Goal: Information Seeking & Learning: Find specific fact

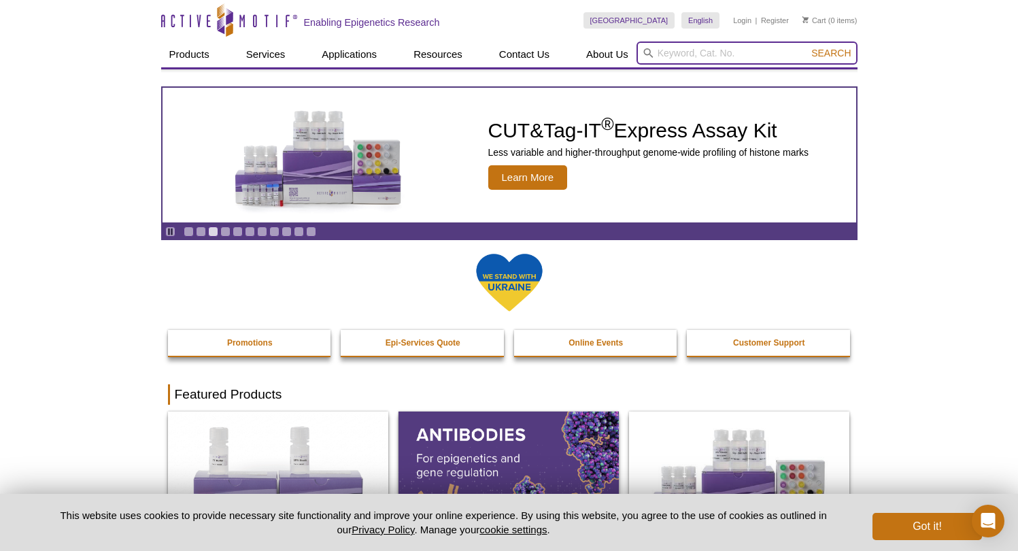
click at [692, 53] on input "search" at bounding box center [746, 52] width 221 height 23
paste input "Recombinant Mononucleosomes (H1.2) - biotin"
type input "Recombinant Mononucleosomes (H1.2) - biotin"
click at [831, 53] on button "Search" at bounding box center [831, 53] width 48 height 12
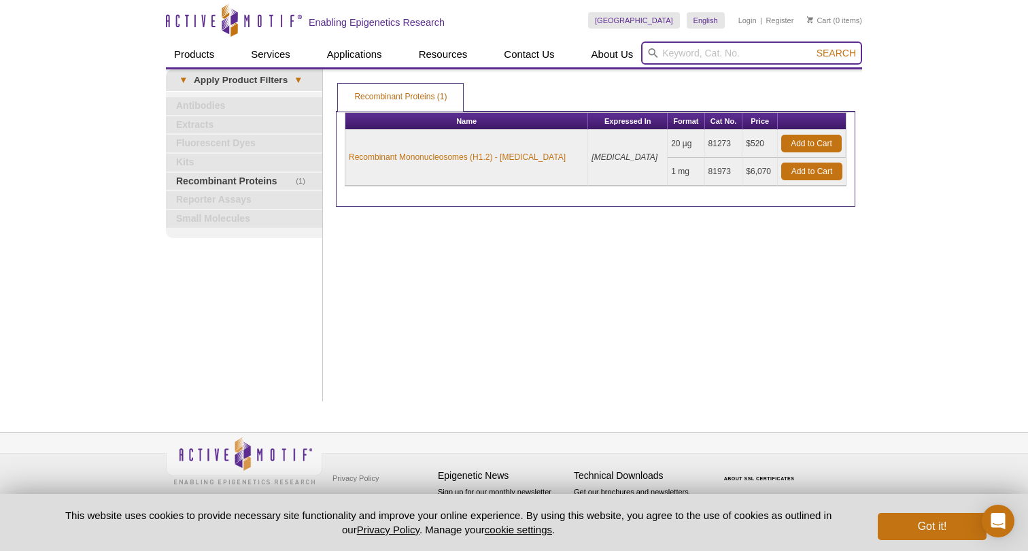
click at [664, 53] on input "search" at bounding box center [751, 52] width 221 height 23
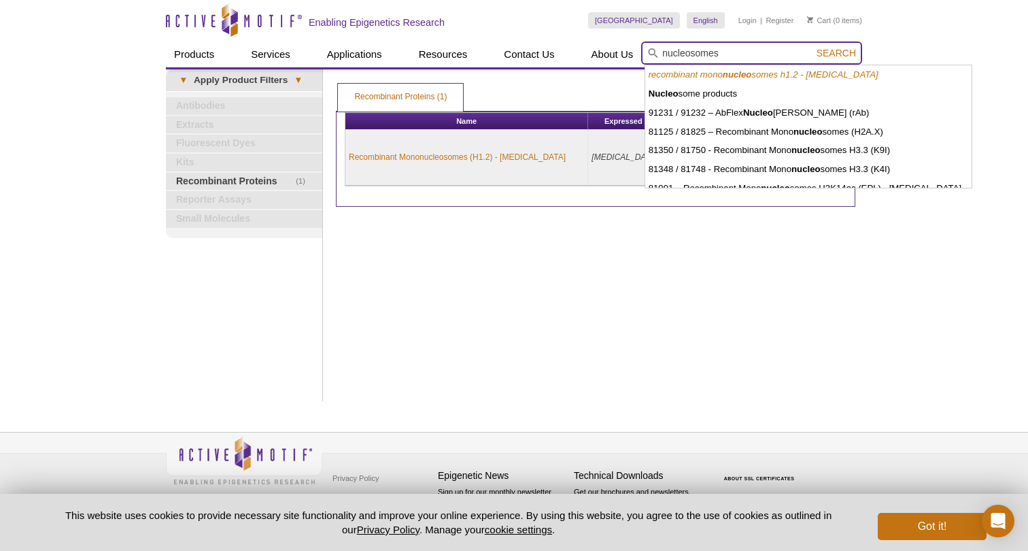
type input "nucleosomes"
click at [837, 53] on button "Search" at bounding box center [836, 53] width 48 height 12
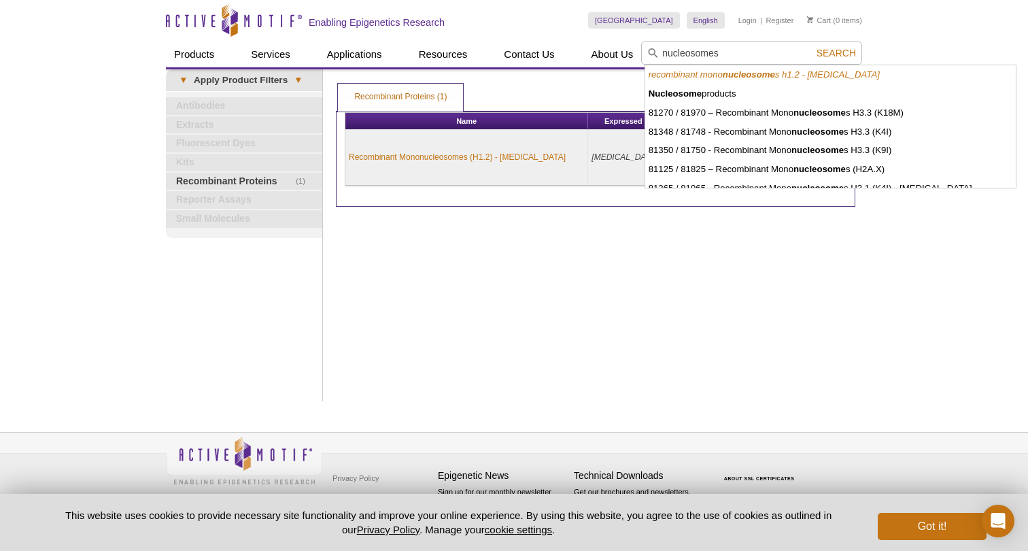
click at [536, 301] on div "Print Results Recombinant Proteins (1) Recombinant Proteins (1) Recombinant Pro…" at bounding box center [595, 235] width 533 height 332
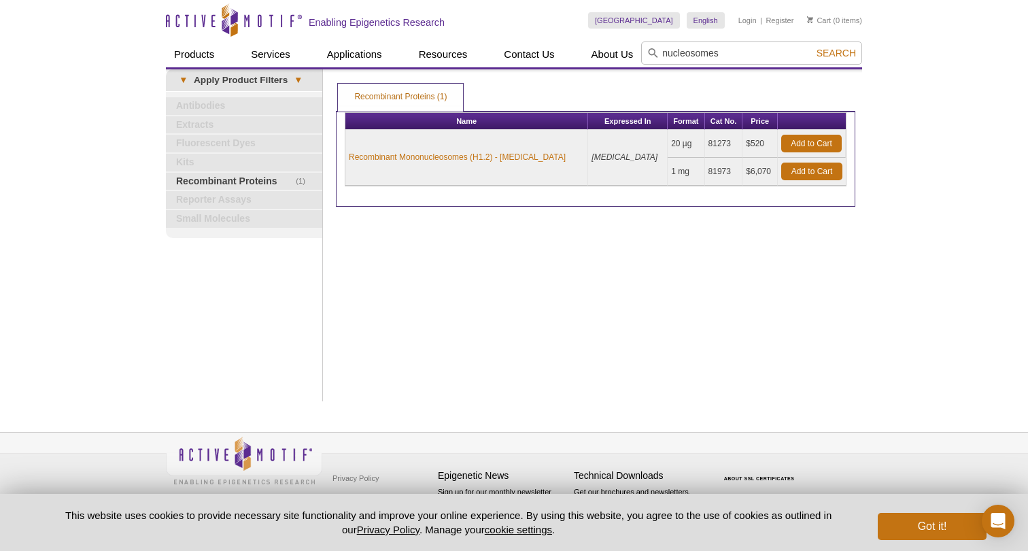
click at [186, 18] on icon "Active Motif Logo" at bounding box center [234, 19] width 136 height 33
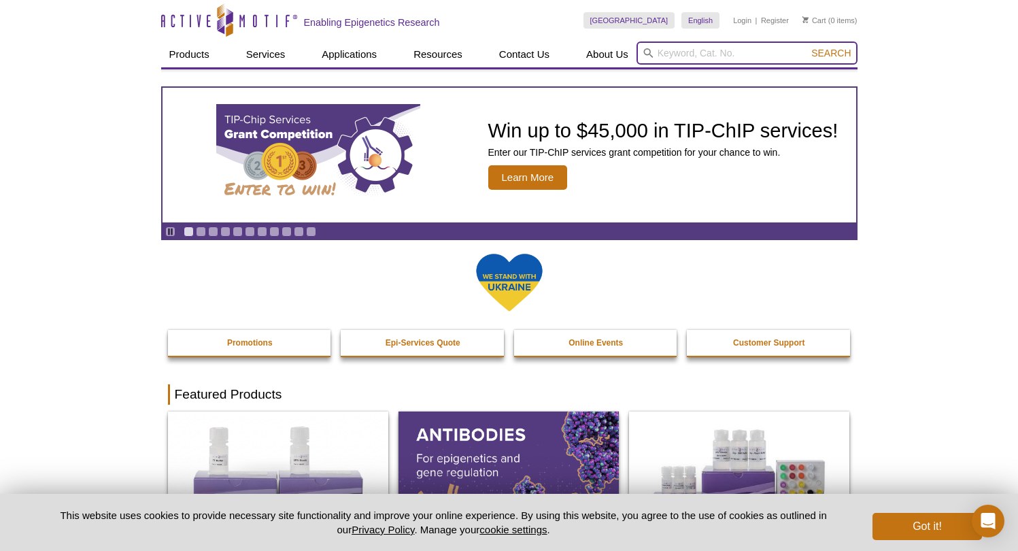
click at [687, 48] on input "search" at bounding box center [746, 52] width 221 height 23
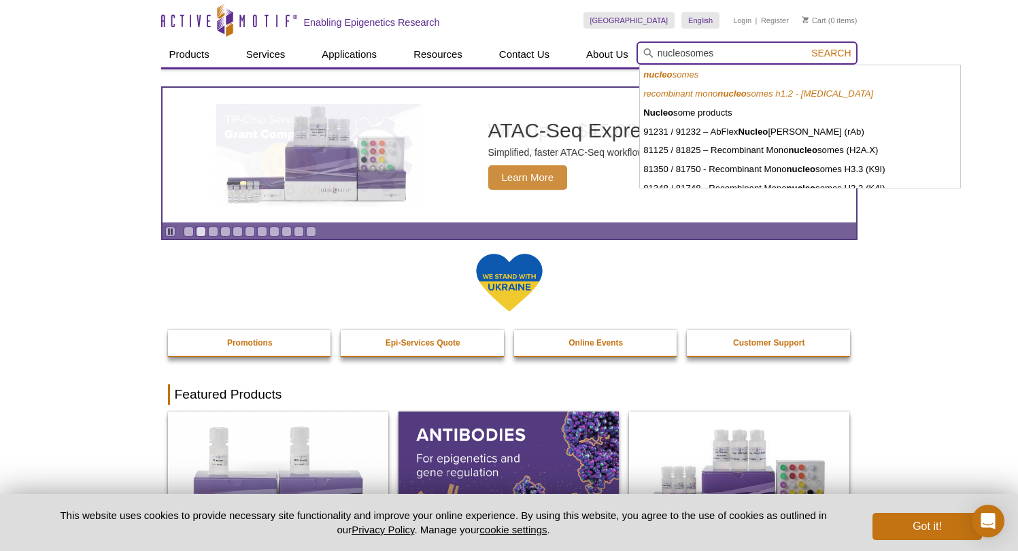
type input "nucleosomes"
click at [831, 53] on button "Search" at bounding box center [831, 53] width 48 height 12
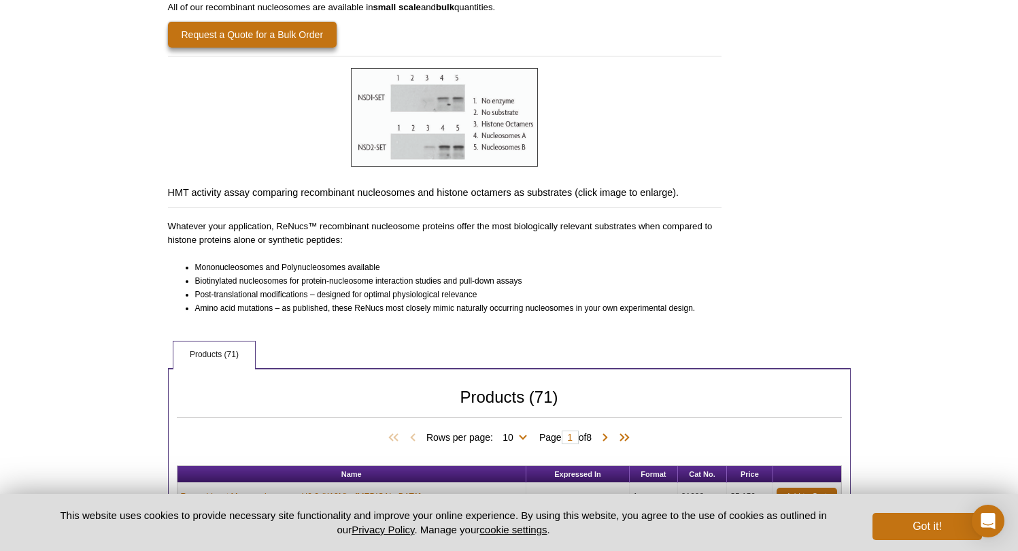
scroll to position [654, 0]
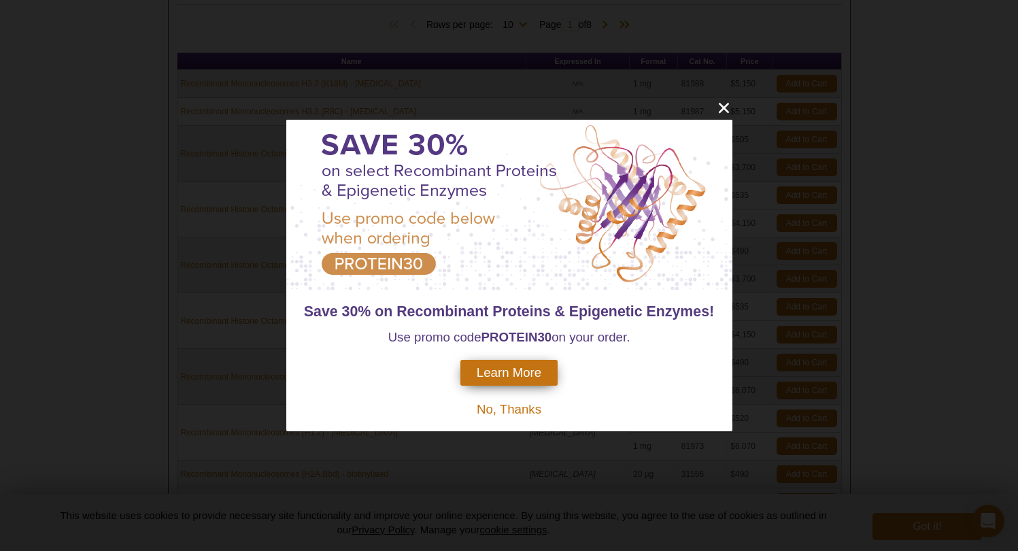
click at [516, 408] on span "No, Thanks" at bounding box center [509, 409] width 65 height 14
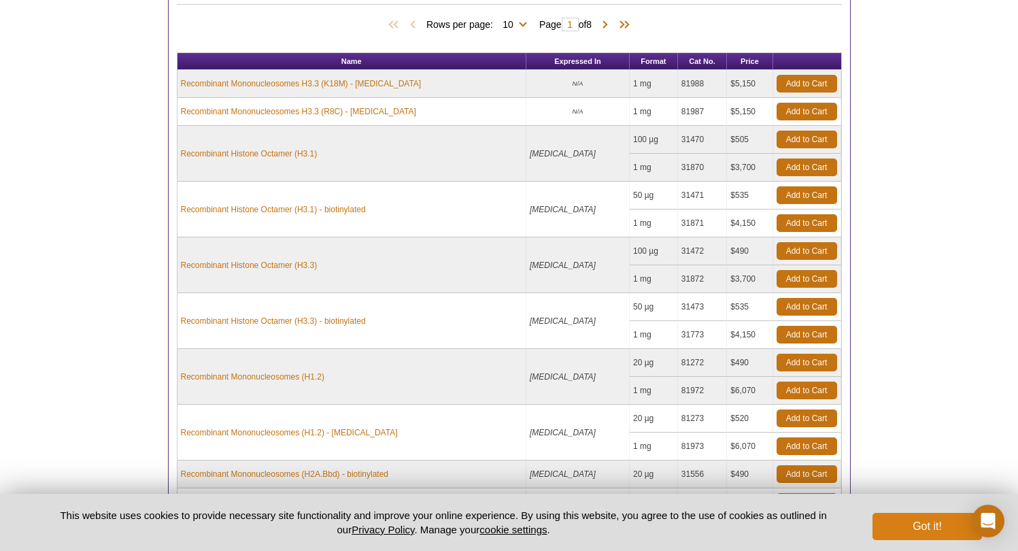
click at [912, 530] on button "Got it!" at bounding box center [926, 526] width 109 height 27
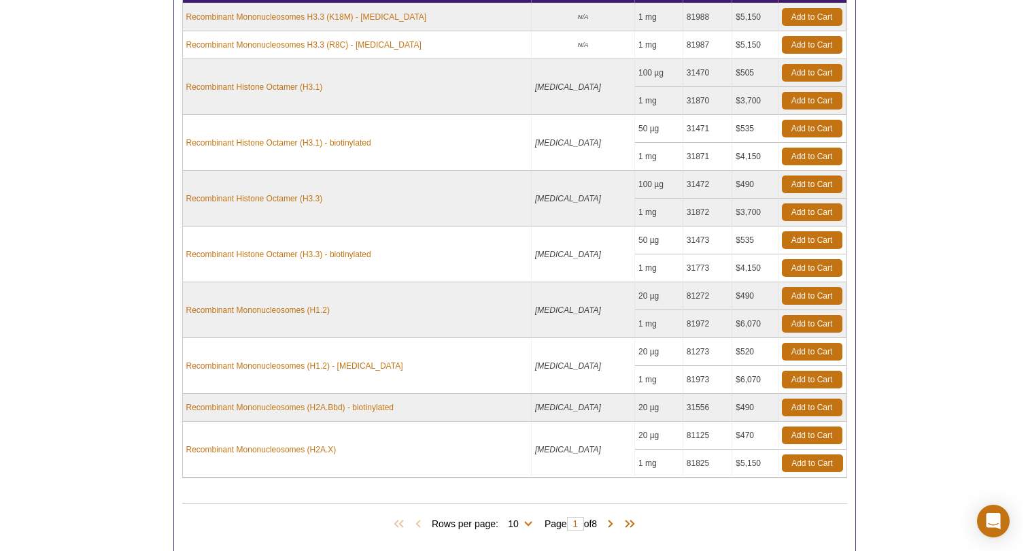
scroll to position [763, 0]
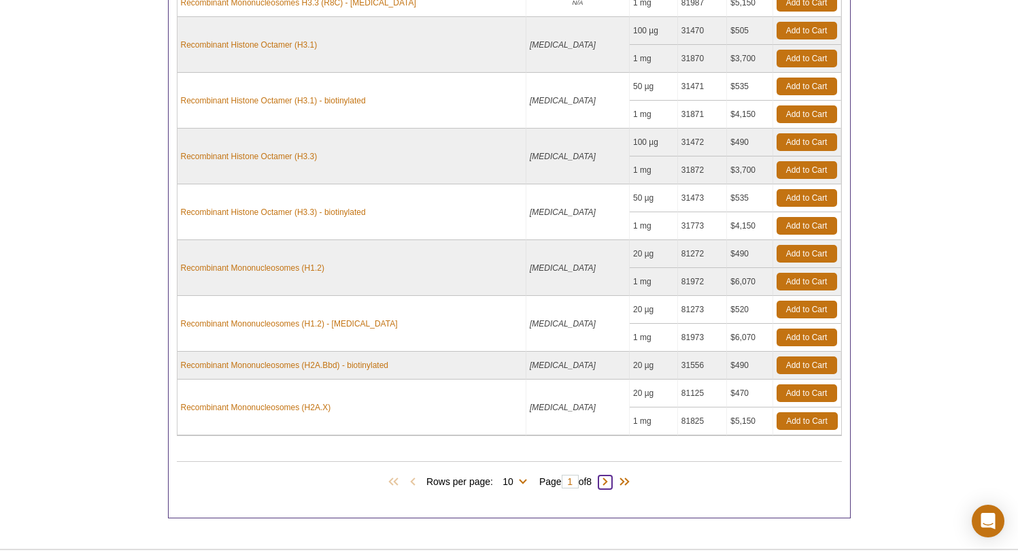
click at [611, 483] on span at bounding box center [605, 482] width 14 height 14
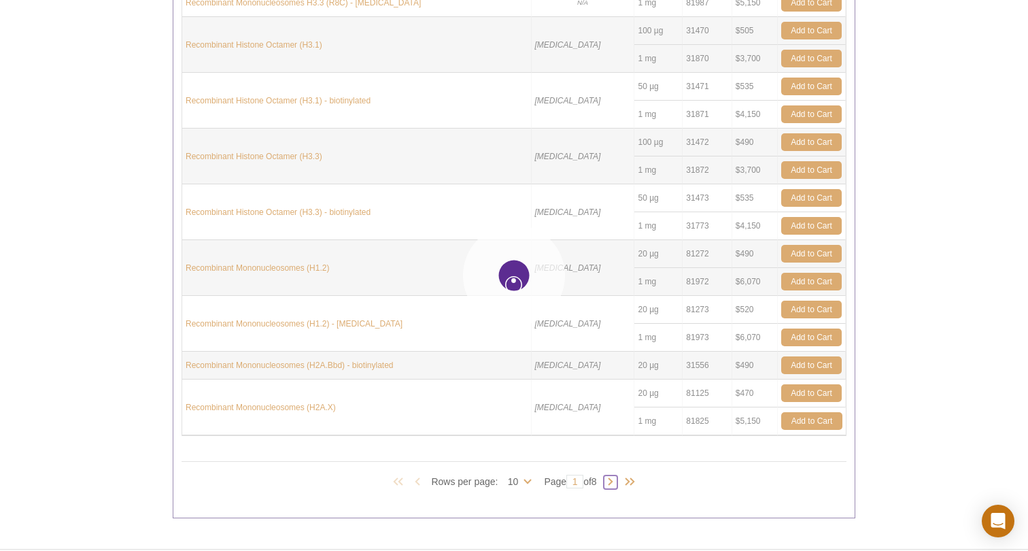
type input "2"
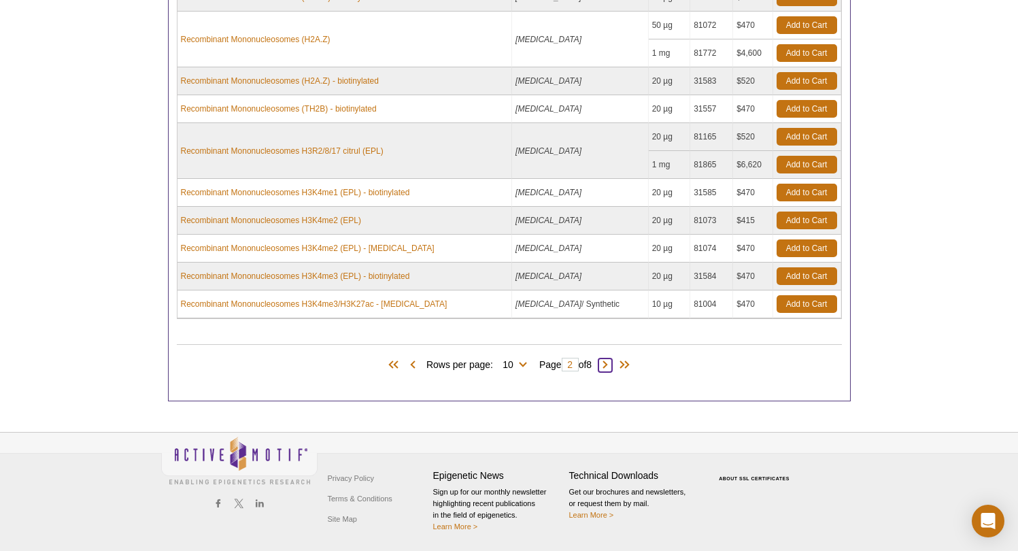
scroll to position [637, 0]
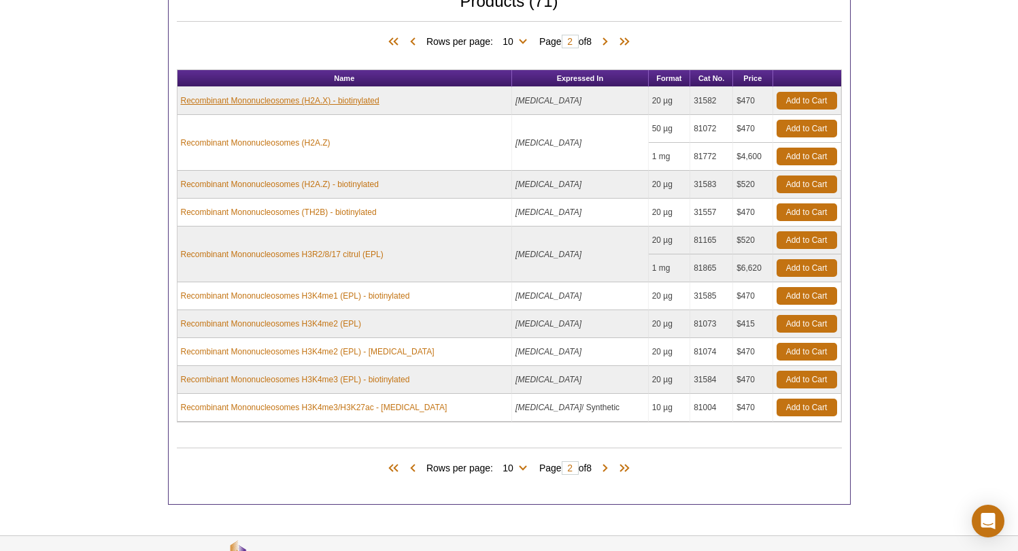
click at [351, 101] on link "Recombinant Mononucleosomes (H2A.X) - biotinylated" at bounding box center [280, 101] width 199 height 12
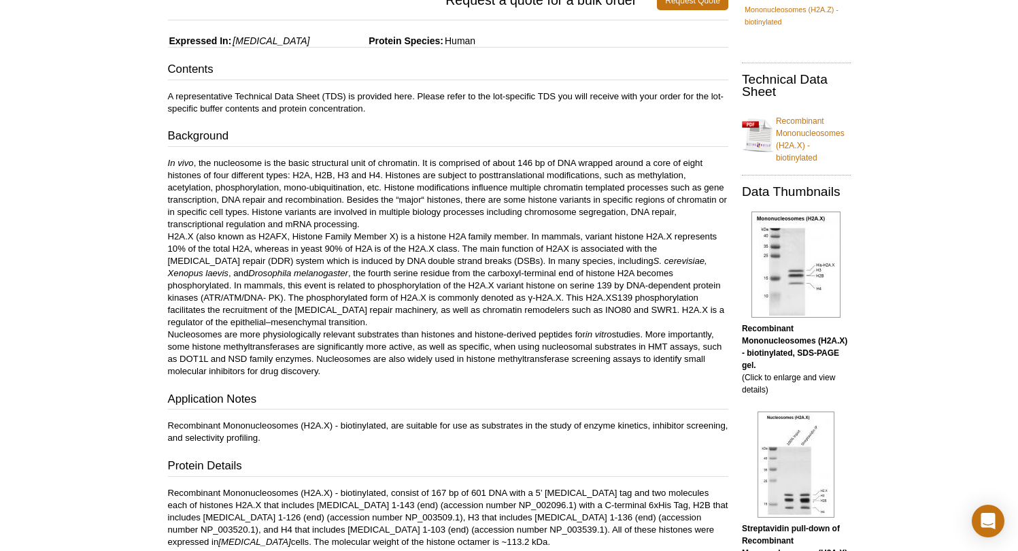
scroll to position [80, 0]
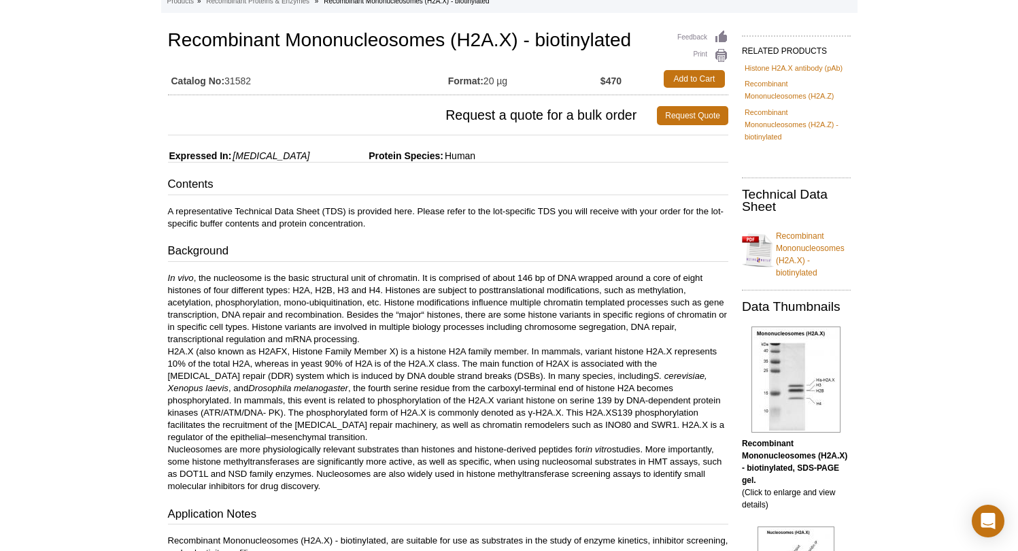
click at [797, 248] on link "Recombinant Mononucleosomes (H2A.X) - biotinylated" at bounding box center [796, 250] width 109 height 57
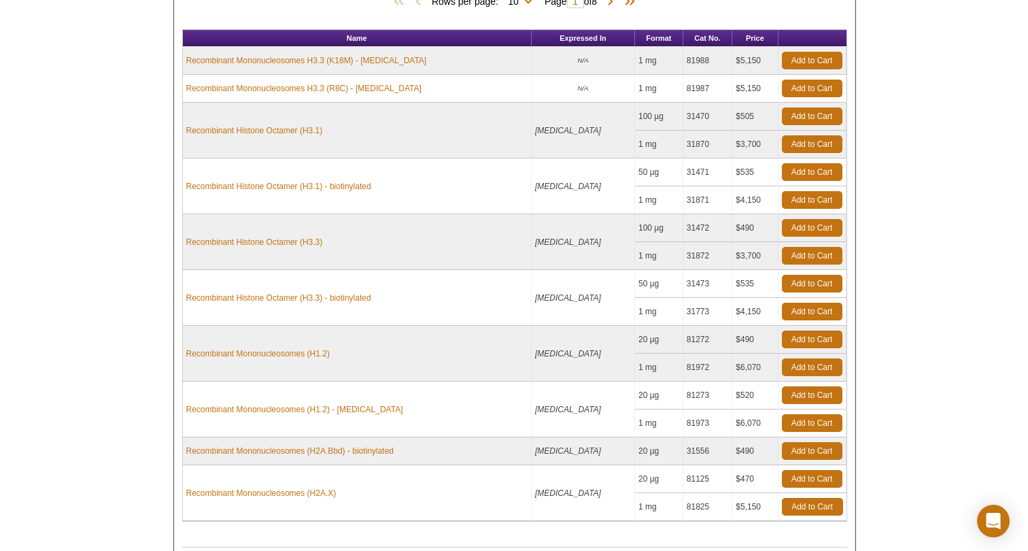
scroll to position [880, 0]
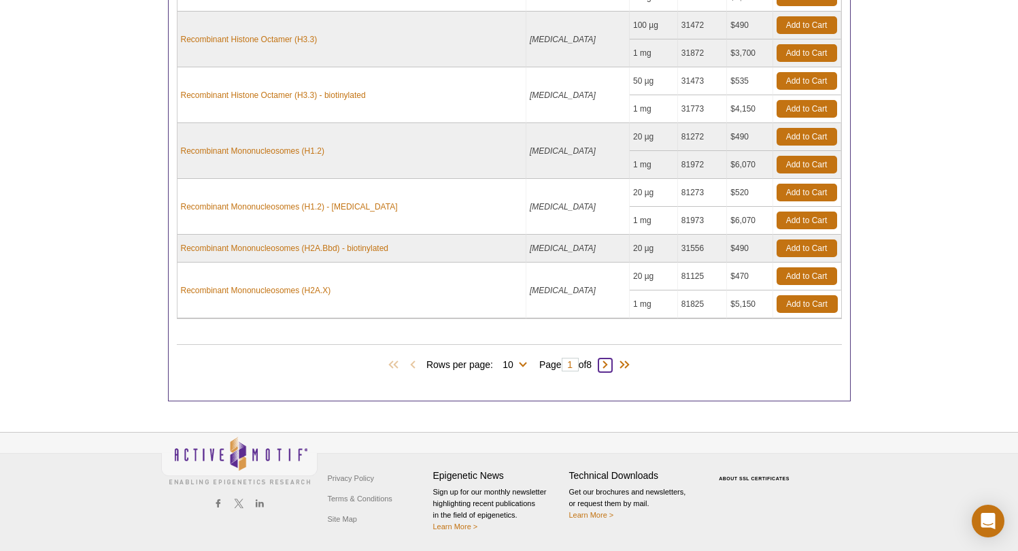
click at [610, 360] on span at bounding box center [605, 365] width 14 height 14
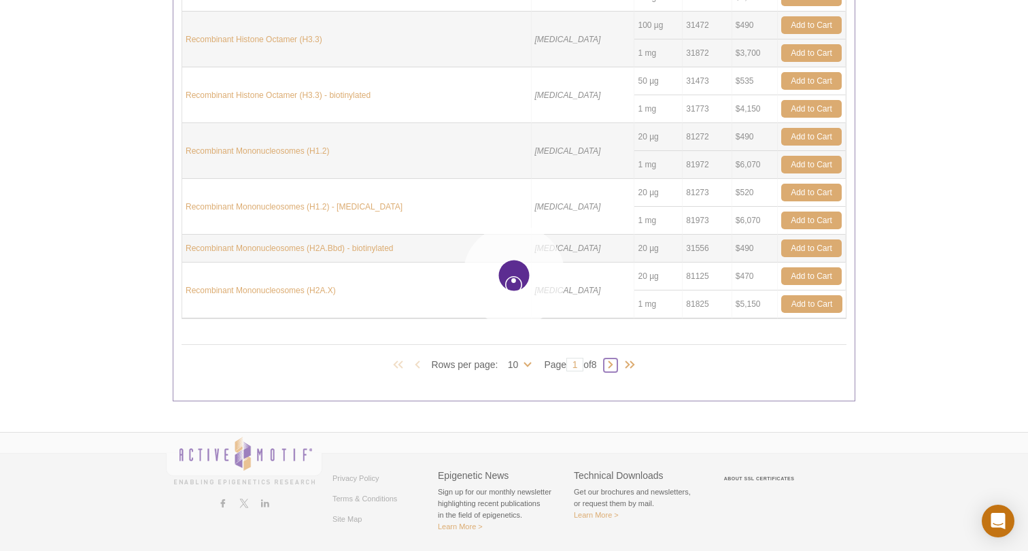
type input "2"
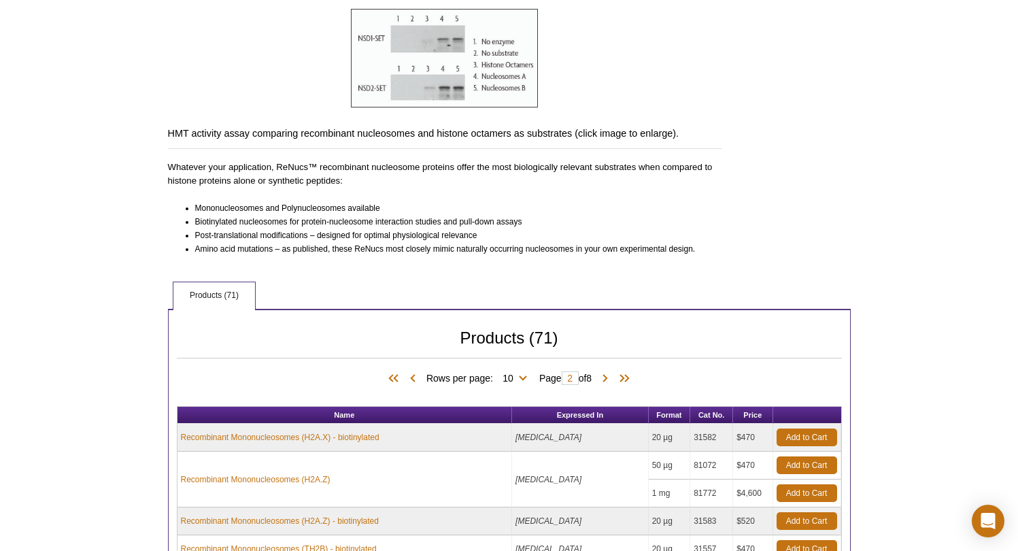
scroll to position [0, 0]
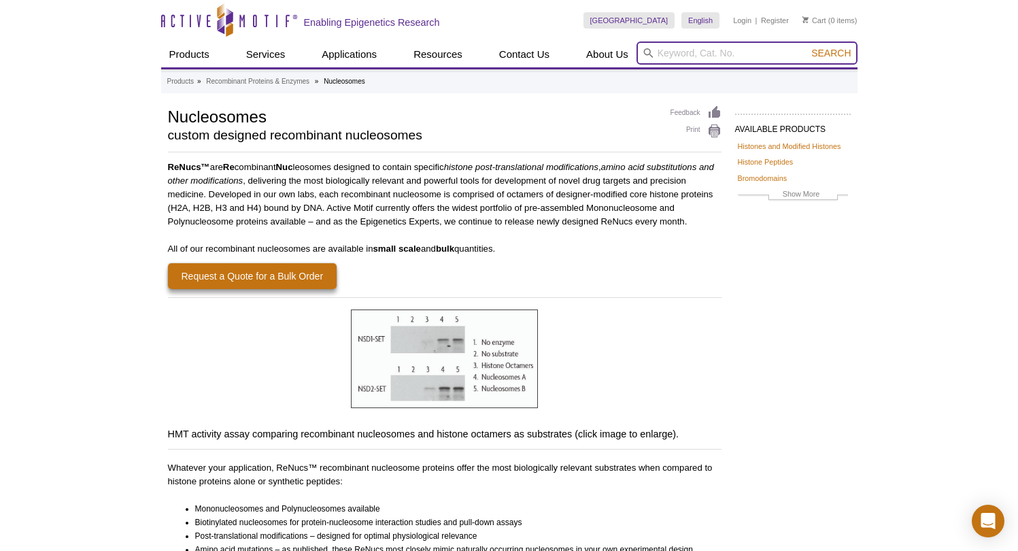
click at [692, 57] on input "search" at bounding box center [746, 52] width 221 height 23
type input "601 DNA"
click at [831, 53] on button "Search" at bounding box center [831, 53] width 48 height 12
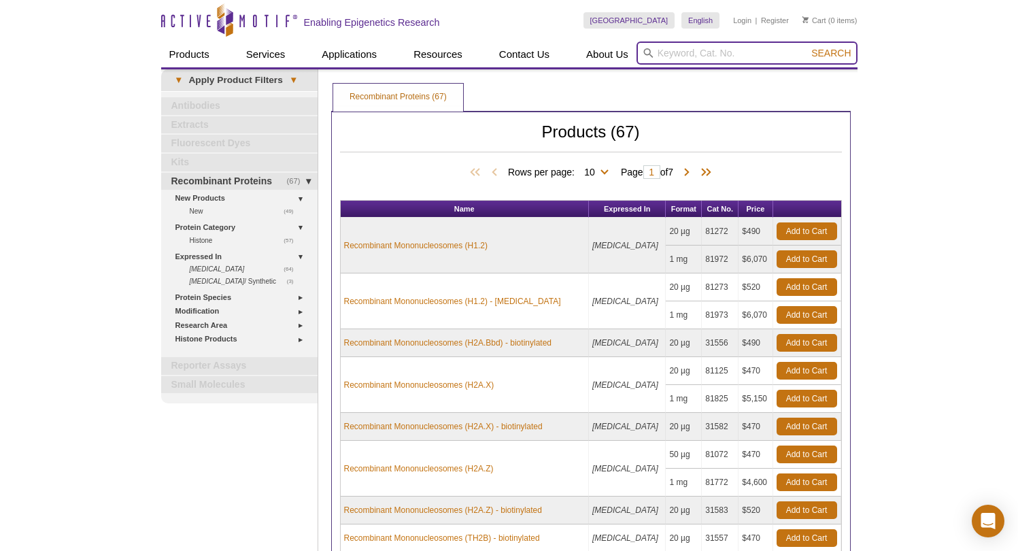
click at [743, 54] on input "search" at bounding box center [746, 52] width 221 height 23
type input "604 DNA"
click at [831, 53] on button "Search" at bounding box center [831, 53] width 48 height 12
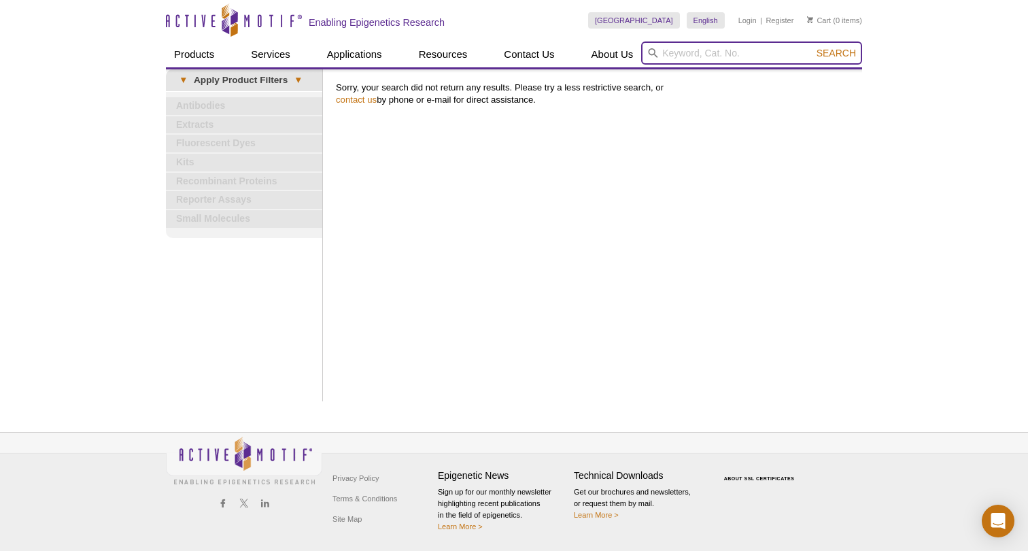
click at [717, 53] on input "search" at bounding box center [751, 52] width 221 height 23
type input "ds-DNA"
click at [837, 53] on button "Search" at bounding box center [836, 53] width 48 height 12
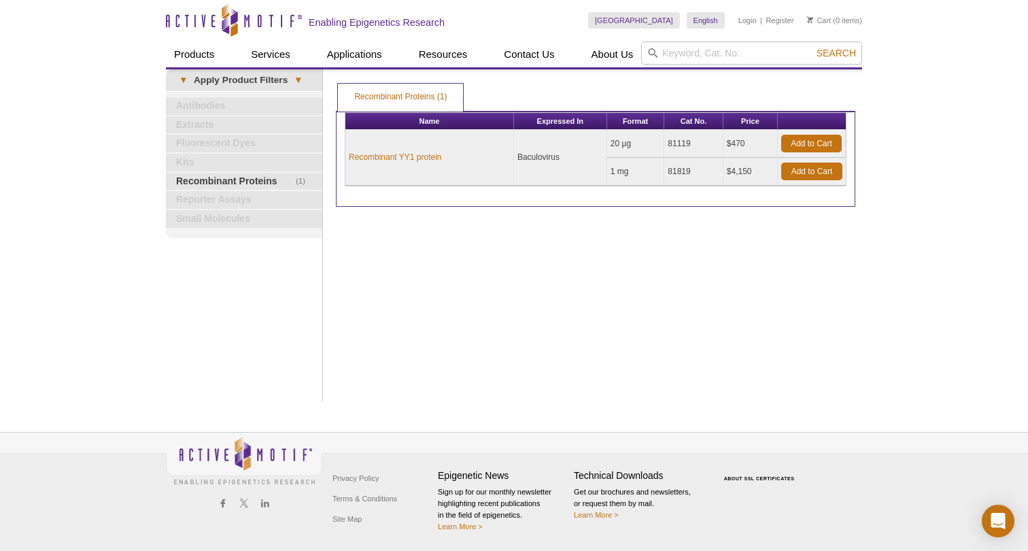
click at [194, 142] on link "Fluorescent Dyes" at bounding box center [244, 144] width 156 height 18
click at [704, 50] on input "search" at bounding box center [751, 52] width 221 height 23
type input "601 DNA"
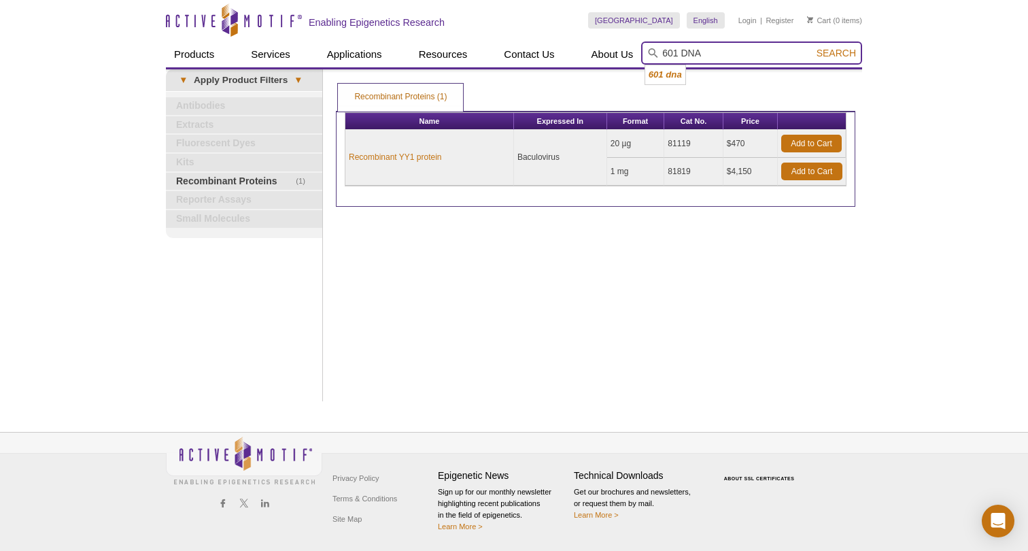
click at [837, 53] on button "Search" at bounding box center [836, 53] width 48 height 12
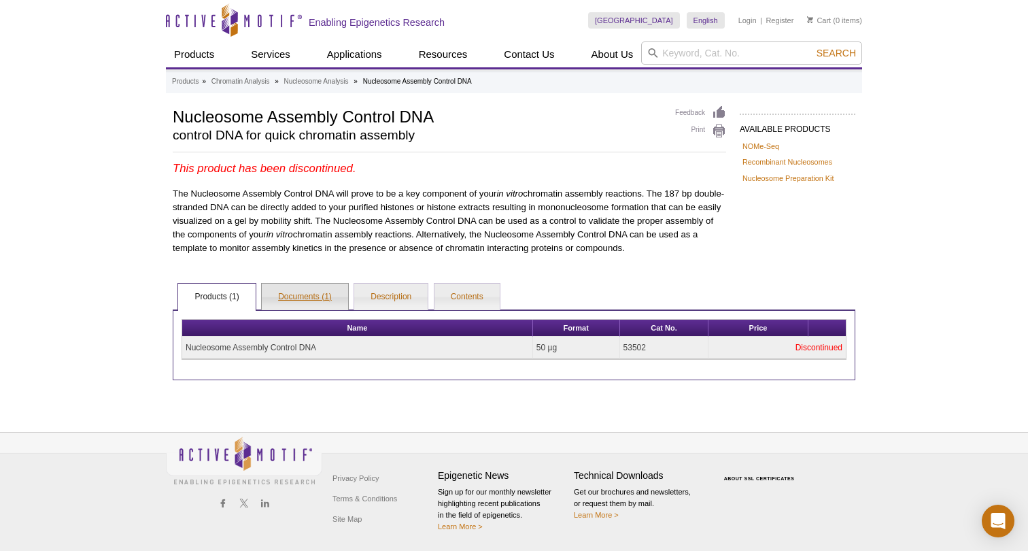
click at [308, 289] on link "Documents (1)" at bounding box center [305, 297] width 86 height 27
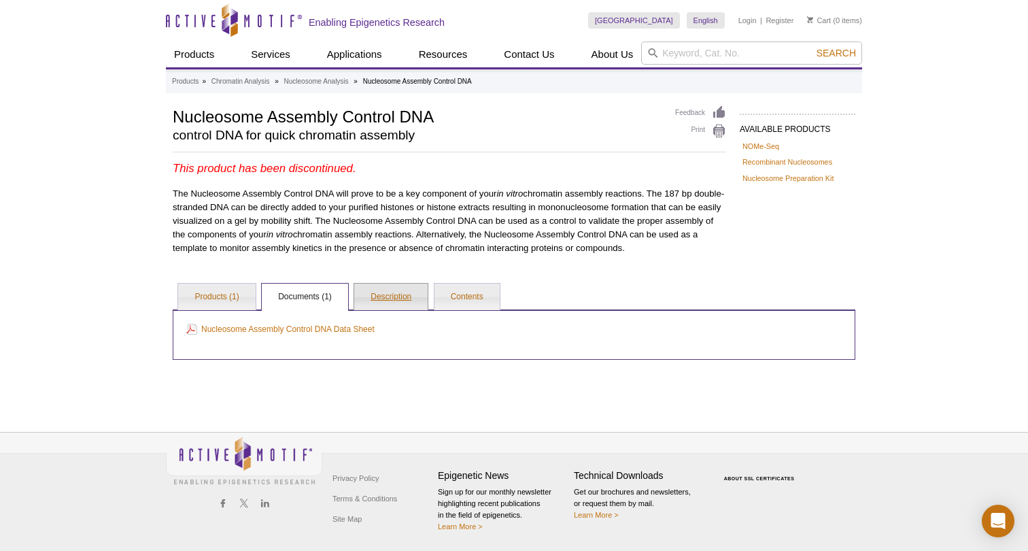
click at [396, 286] on link "Description" at bounding box center [390, 297] width 73 height 27
